Goal: Information Seeking & Learning: Learn about a topic

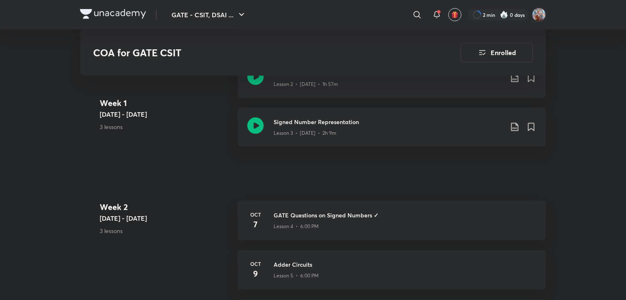
scroll to position [492, 0]
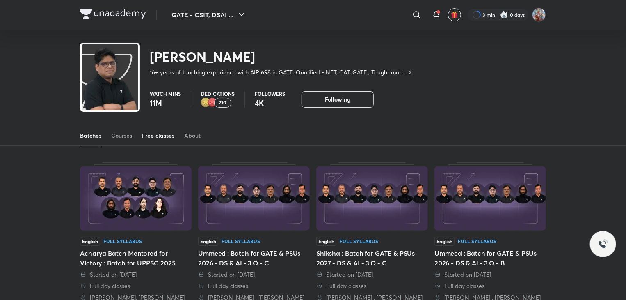
click at [158, 130] on link "Free classes" at bounding box center [158, 136] width 32 height 20
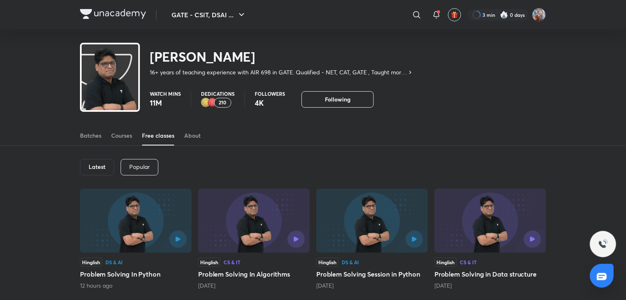
click at [97, 167] on h6 "Latest" at bounding box center [97, 166] width 17 height 7
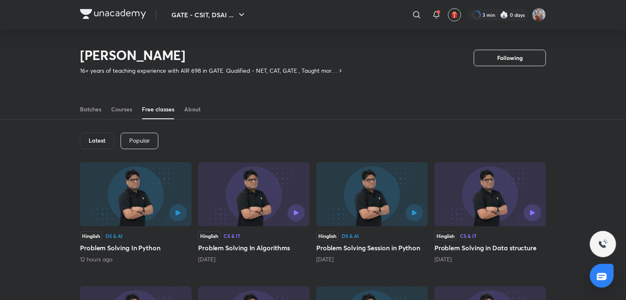
scroll to position [25, 0]
